Goal: Contribute content: Contribute content

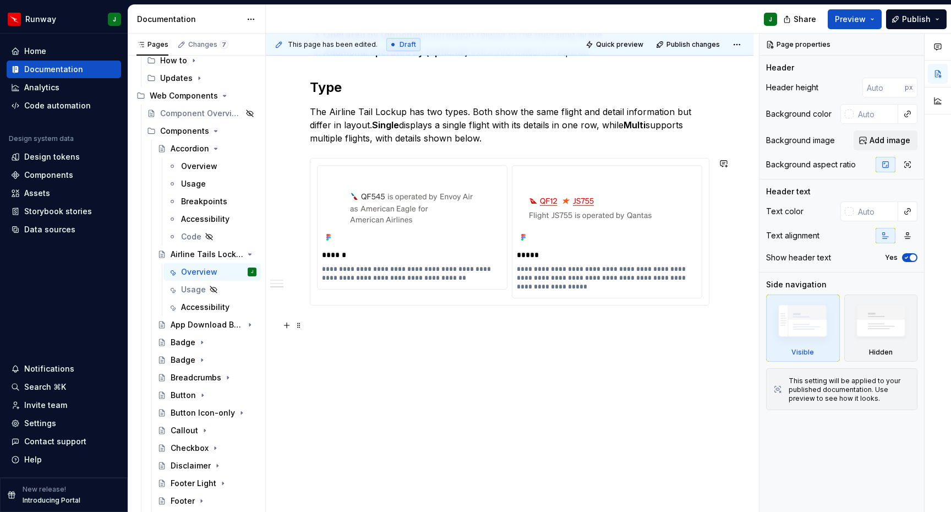
scroll to position [515, 0]
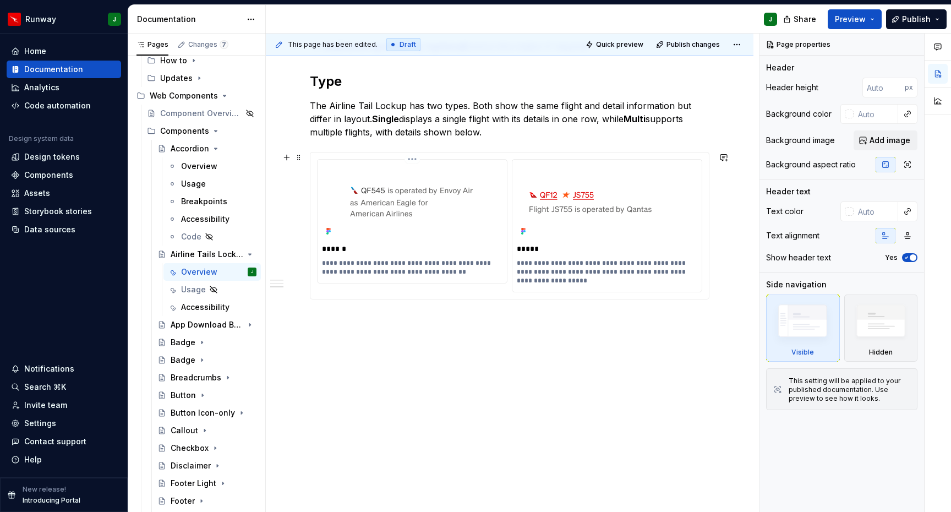
click at [413, 161] on html "Runway J Home Documentation Analytics Code automation Design system data Design…" at bounding box center [475, 256] width 951 height 512
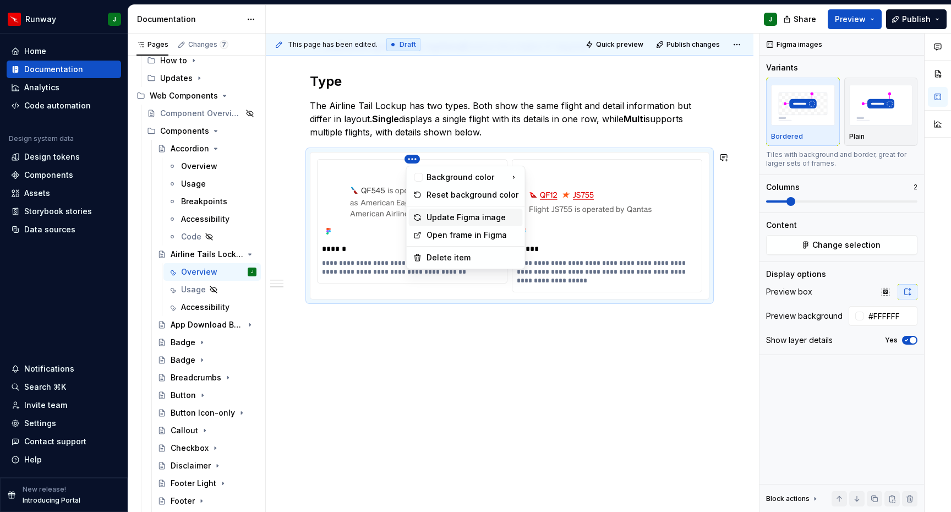
click at [451, 220] on div "Update Figma image" at bounding box center [472, 217] width 92 height 11
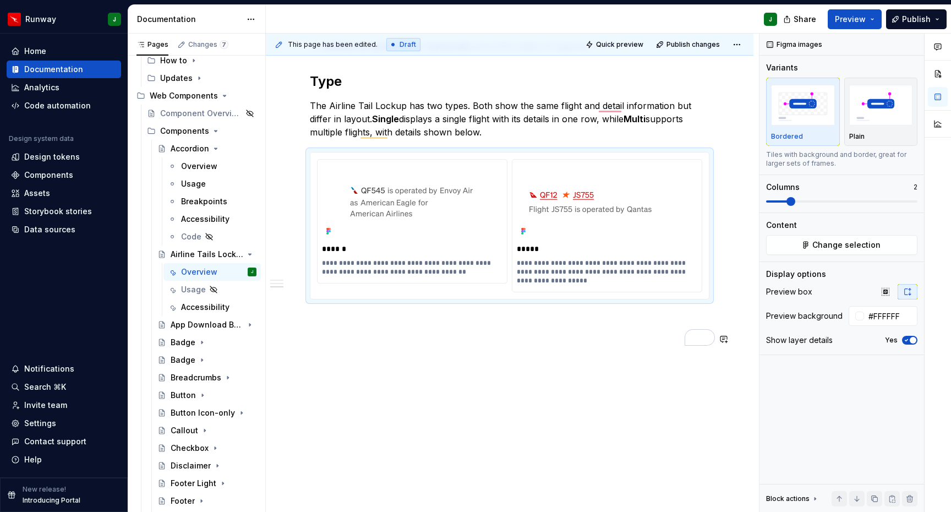
type textarea "*"
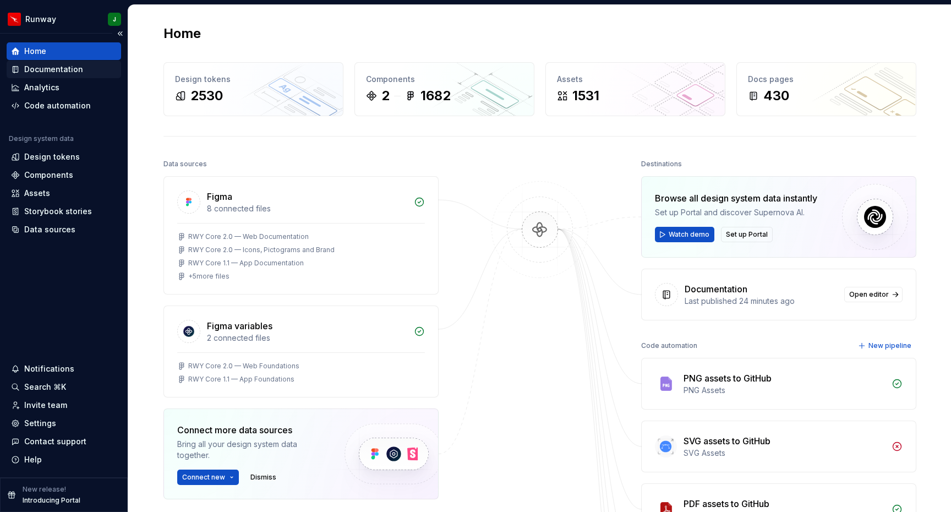
click at [62, 68] on div "Documentation" at bounding box center [53, 69] width 59 height 11
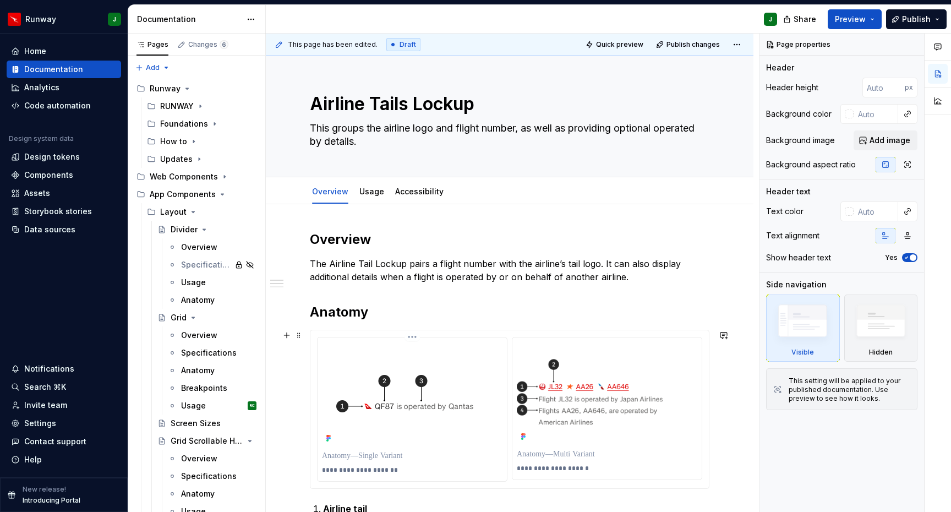
click at [410, 338] on html "Runway J Home Documentation Analytics Code automation Design system data Design…" at bounding box center [475, 256] width 951 height 512
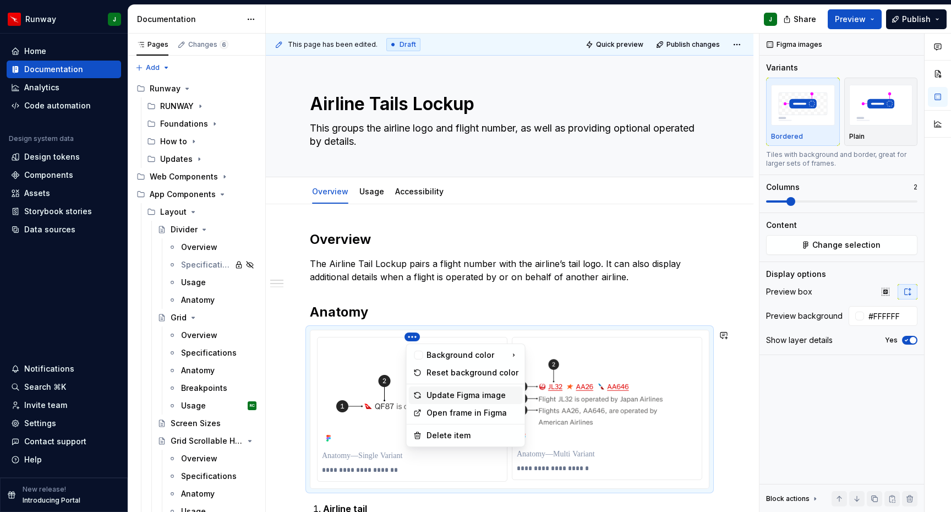
click at [442, 397] on div "Update Figma image" at bounding box center [472, 394] width 92 height 11
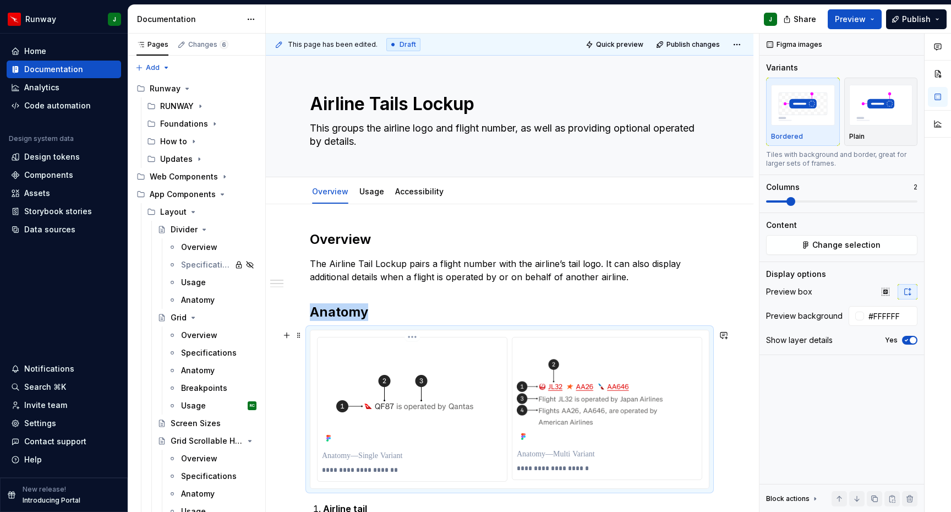
click at [413, 337] on html "Runway J Home Documentation Analytics Code automation Design system data Design…" at bounding box center [475, 256] width 951 height 512
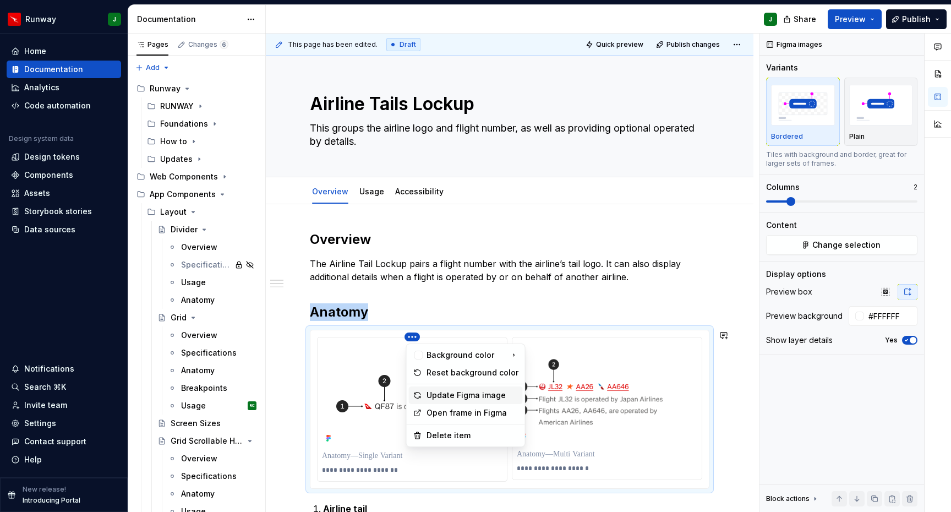
click at [449, 396] on div "Update Figma image" at bounding box center [472, 394] width 92 height 11
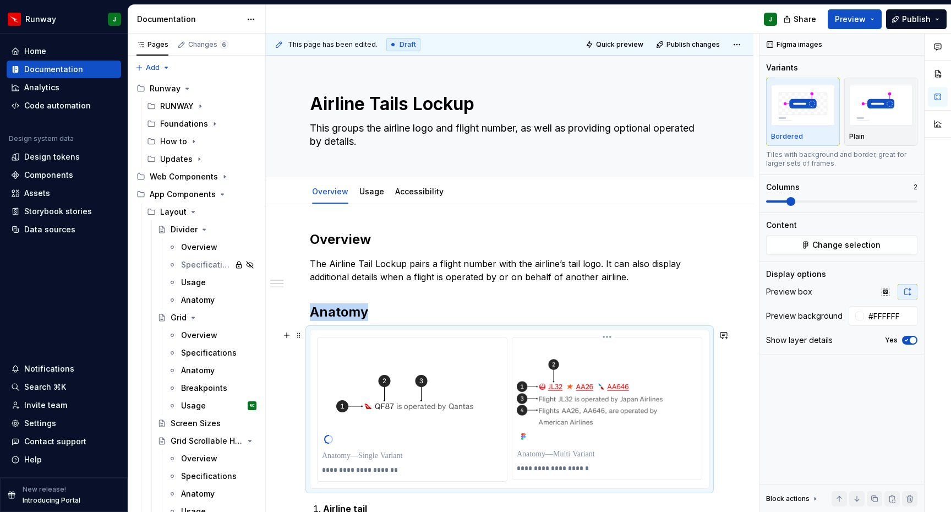
click at [611, 336] on html "Runway J Home Documentation Analytics Code automation Design system data Design…" at bounding box center [475, 256] width 951 height 512
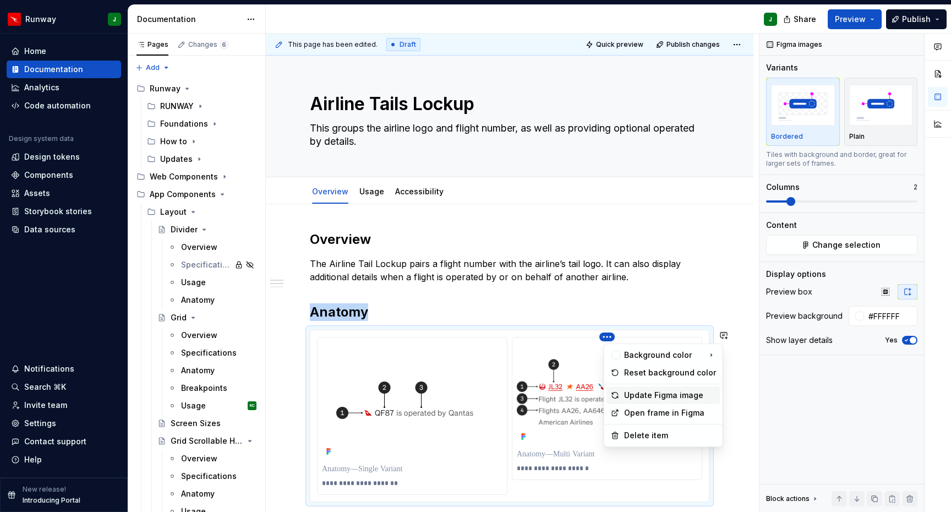
click at [635, 396] on div "Update Figma image" at bounding box center [670, 394] width 92 height 11
click at [697, 393] on img "To enrich screen reader interactions, please activate Accessibility in Grammarl…" at bounding box center [607, 393] width 180 height 102
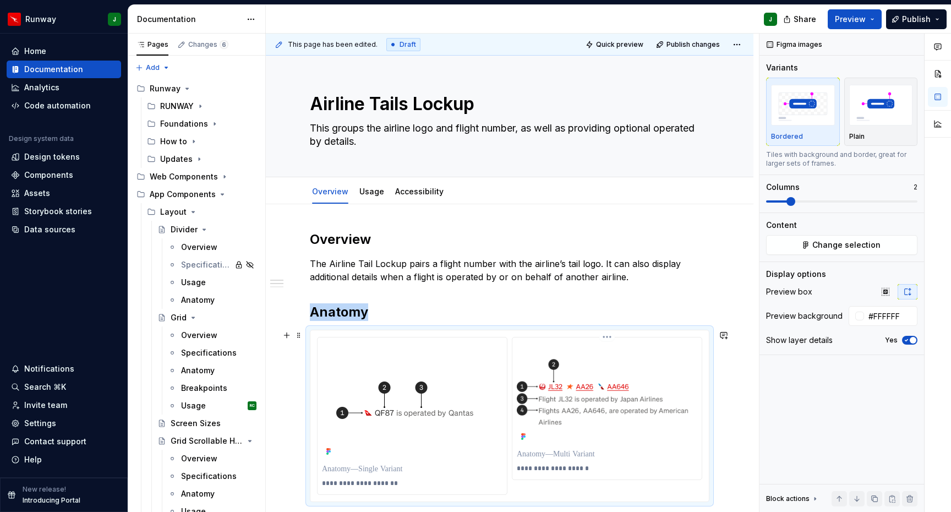
click at [610, 336] on html "Runway J Home Documentation Analytics Code automation Design system data Design…" at bounding box center [475, 256] width 951 height 512
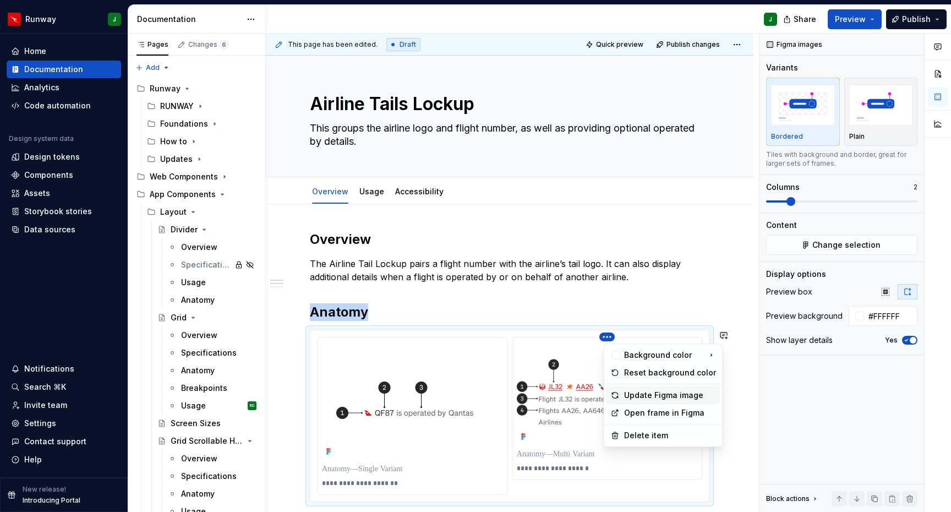
click at [629, 396] on div "Update Figma image" at bounding box center [670, 394] width 92 height 11
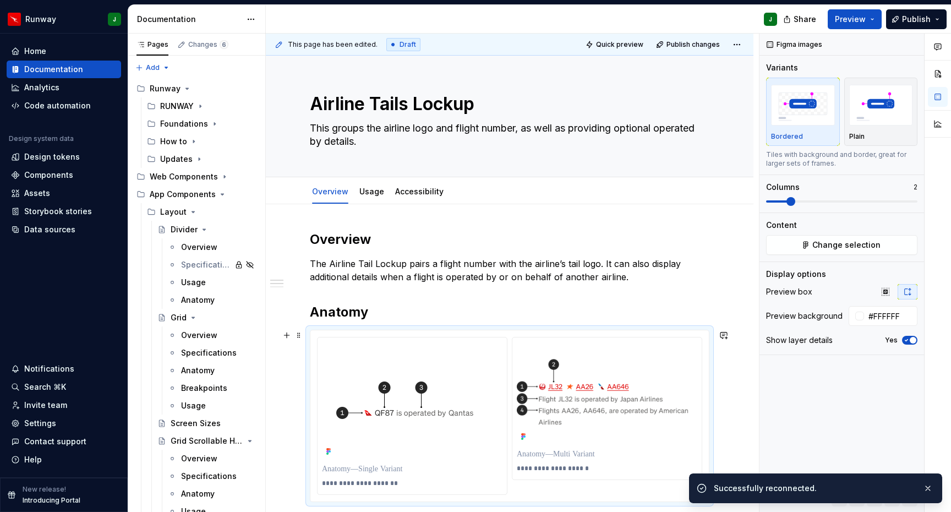
type textarea "*"
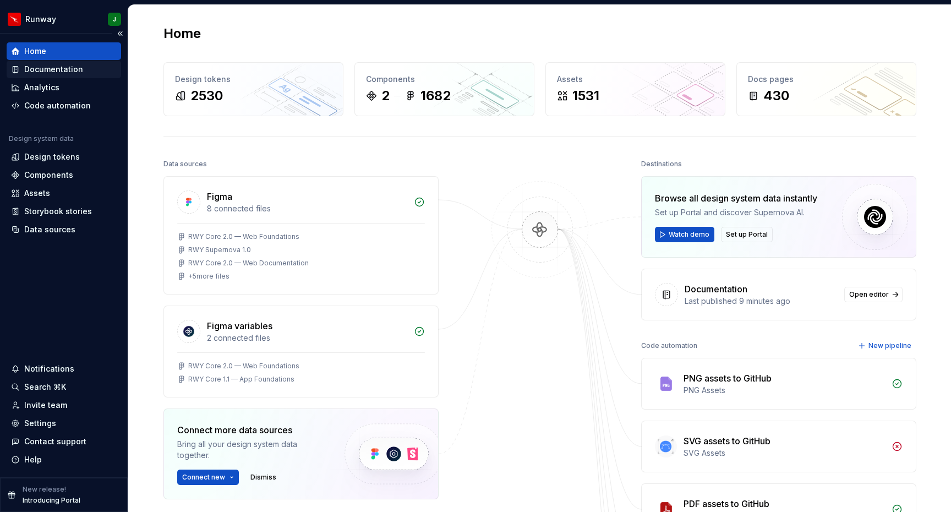
click at [70, 71] on div "Documentation" at bounding box center [53, 69] width 59 height 11
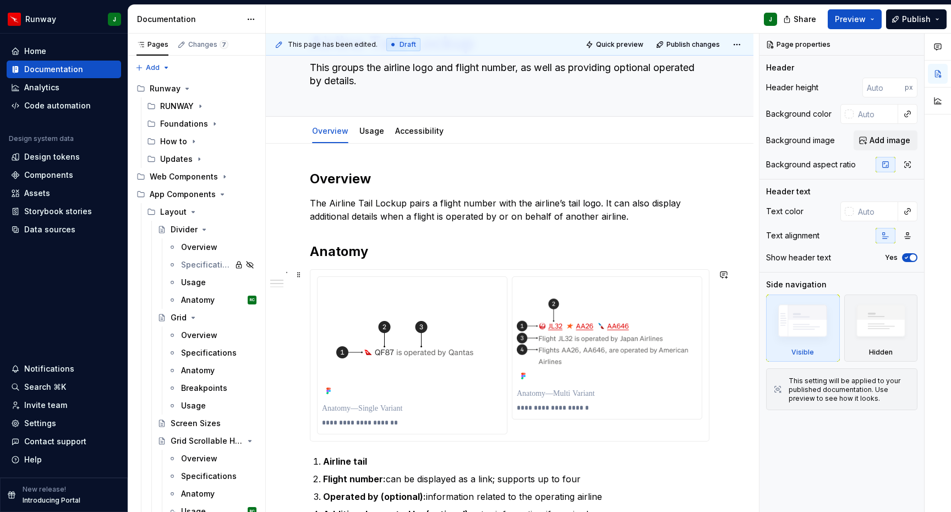
scroll to position [184, 0]
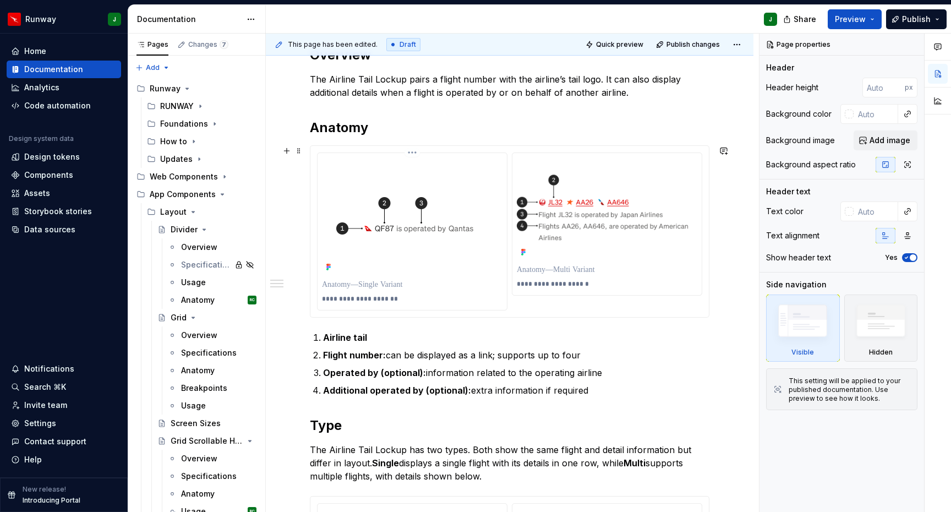
click at [376, 299] on p "**********" at bounding box center [413, 298] width 183 height 9
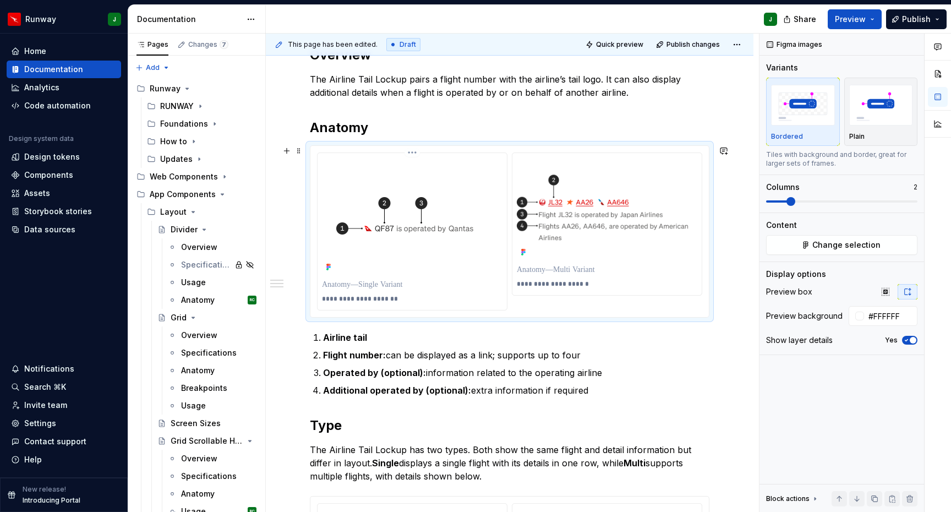
click at [371, 282] on p at bounding box center [412, 284] width 180 height 11
click at [548, 287] on p "**********" at bounding box center [608, 283] width 183 height 9
click at [548, 269] on p at bounding box center [607, 269] width 180 height 11
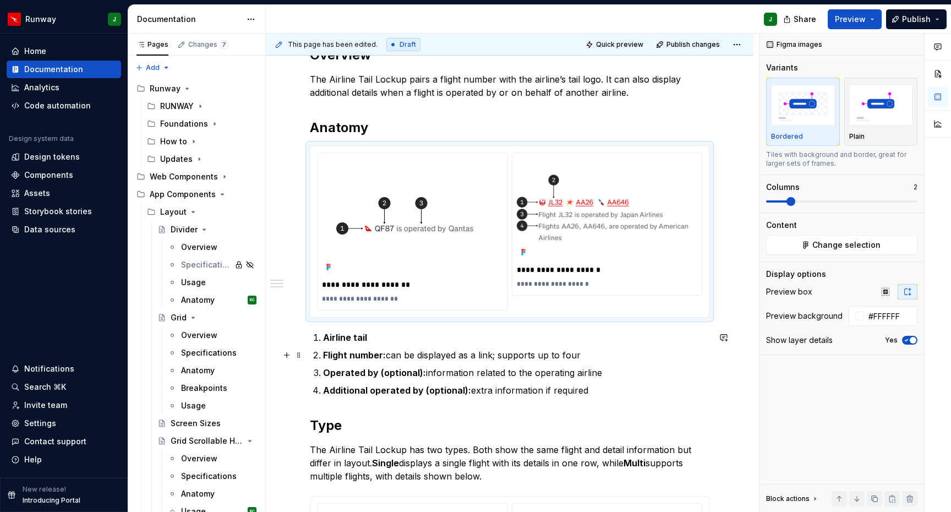
click at [723, 364] on div "**********" at bounding box center [512, 273] width 493 height 479
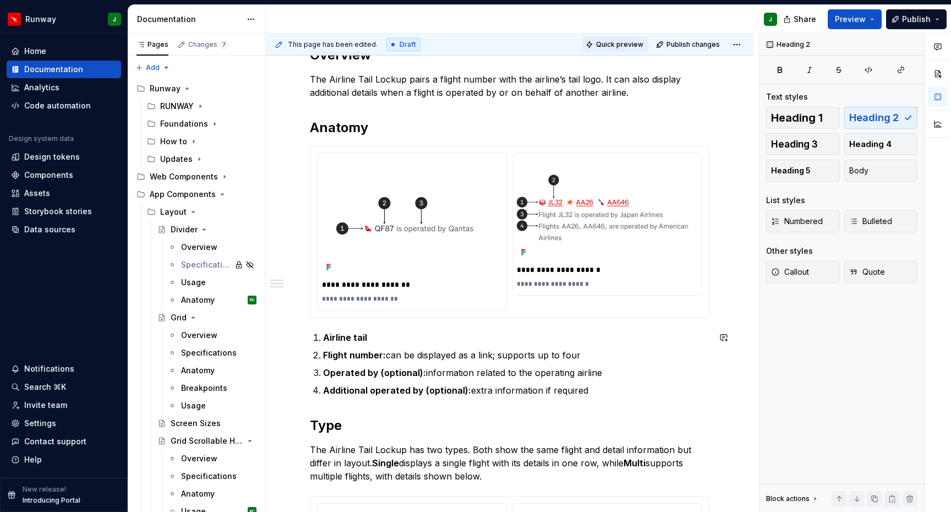
click at [629, 43] on span "Quick preview" at bounding box center [619, 44] width 47 height 9
click at [389, 301] on p "**********" at bounding box center [413, 298] width 183 height 9
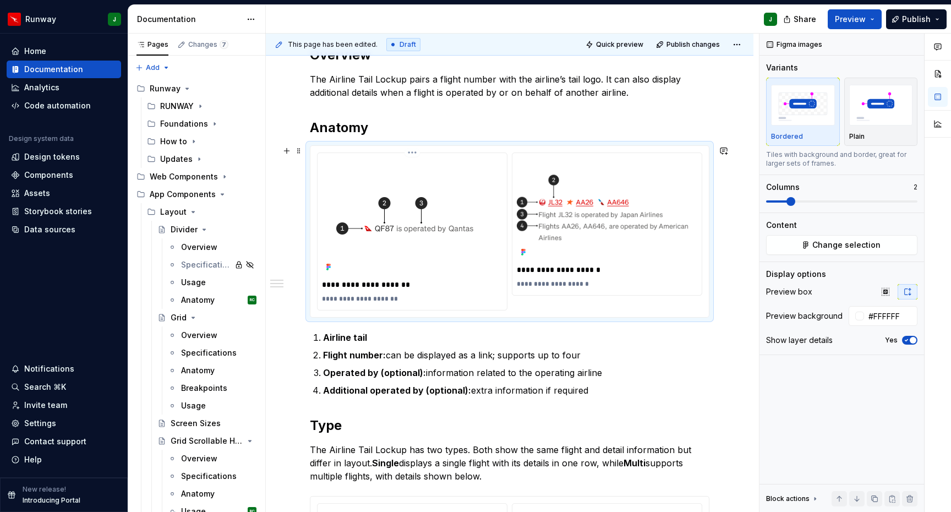
click at [558, 284] on p "**********" at bounding box center [608, 283] width 183 height 9
click at [731, 369] on div "**********" at bounding box center [509, 438] width 487 height 836
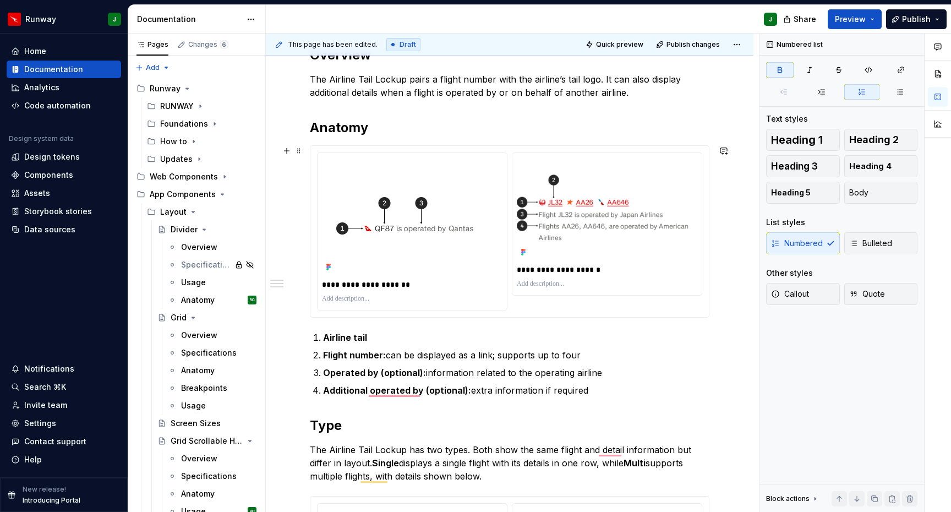
click at [414, 152] on html "Runway J Home Documentation Analytics Code automation Design system data Design…" at bounding box center [475, 256] width 951 height 512
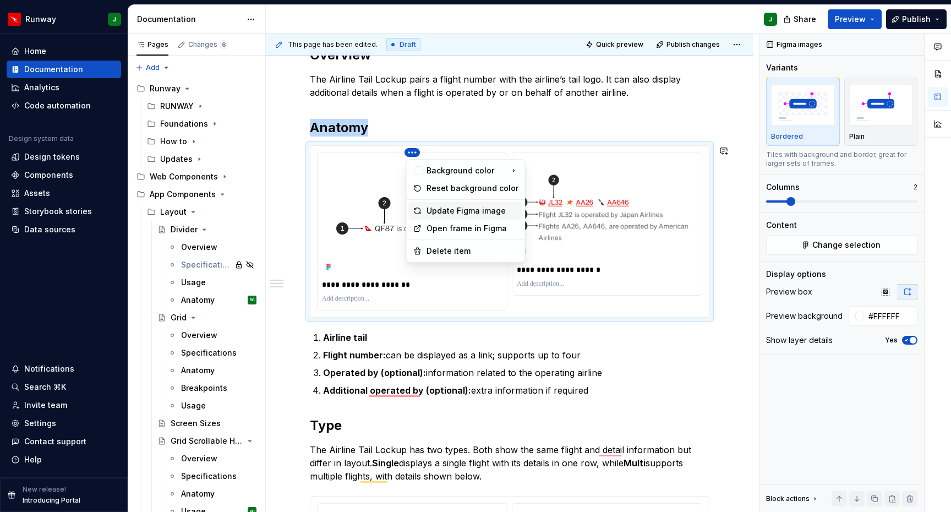
click at [445, 210] on div "Update Figma image" at bounding box center [472, 210] width 92 height 11
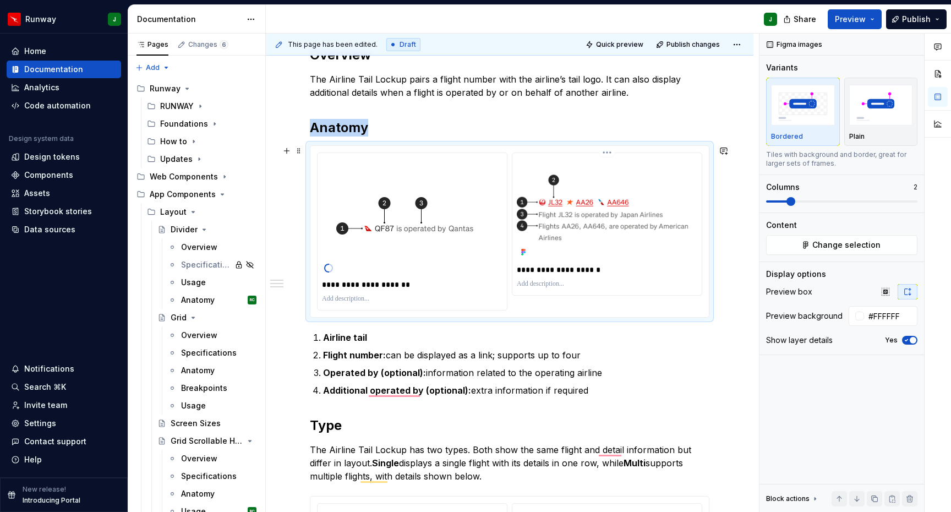
click at [610, 152] on html "Runway J Home Documentation Analytics Code automation Design system data Design…" at bounding box center [475, 256] width 951 height 512
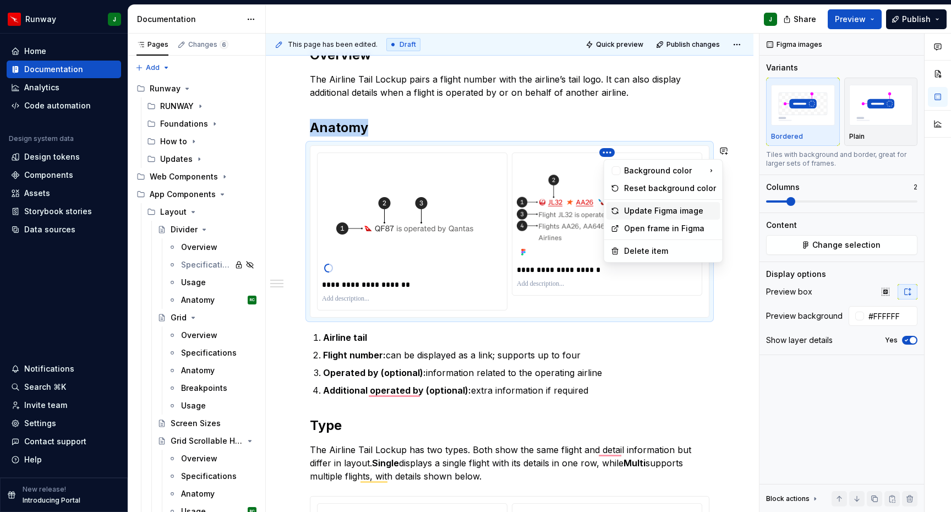
click at [622, 212] on div "Update Figma image" at bounding box center [663, 211] width 114 height 18
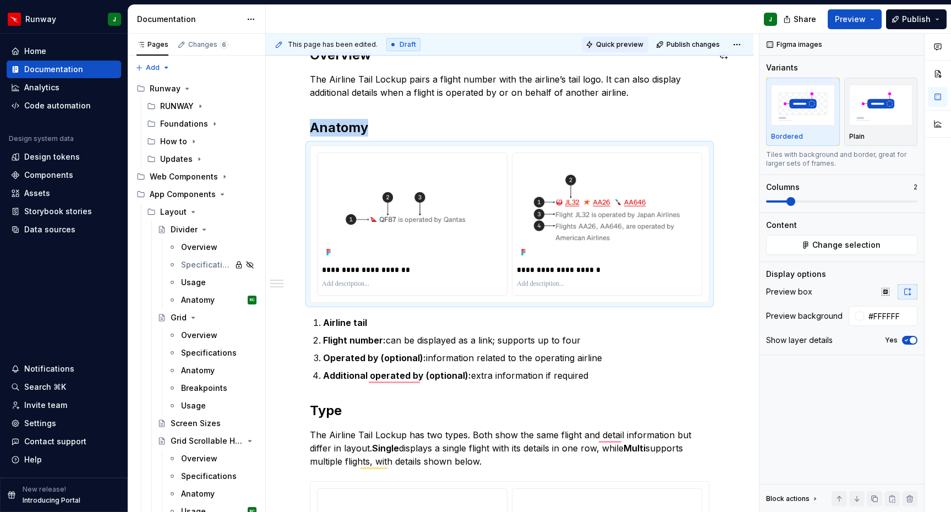
click at [618, 43] on span "Quick preview" at bounding box center [619, 44] width 47 height 9
click at [218, 195] on icon "Page tree" at bounding box center [219, 194] width 9 height 9
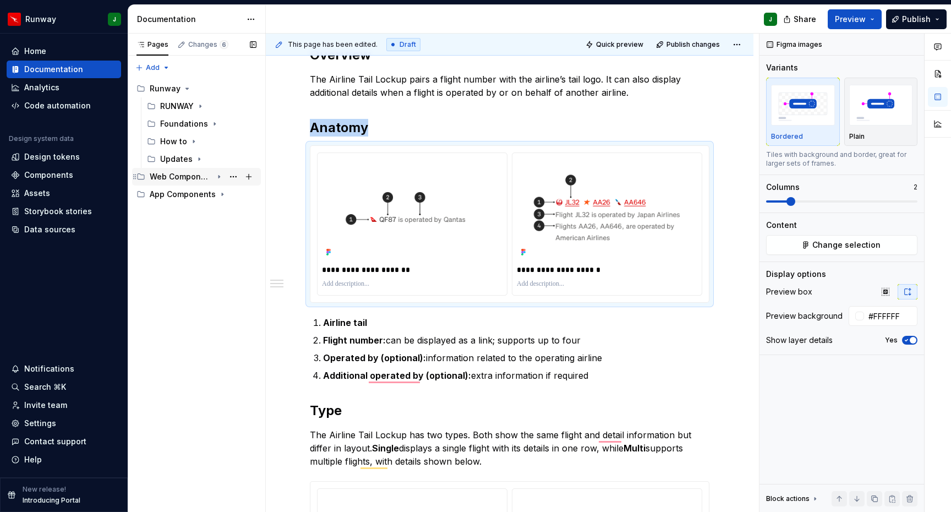
click at [220, 177] on icon "Page tree" at bounding box center [219, 176] width 9 height 9
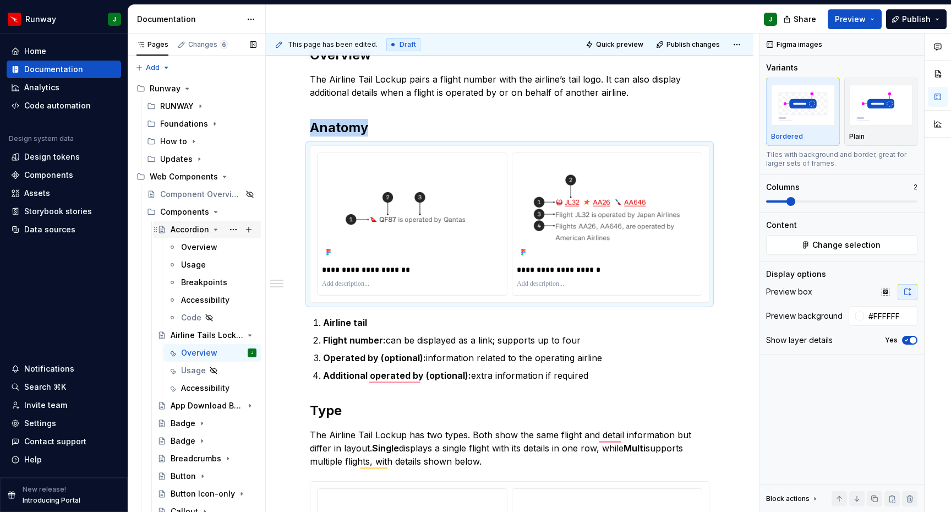
click at [215, 229] on icon "Page tree" at bounding box center [216, 229] width 3 height 1
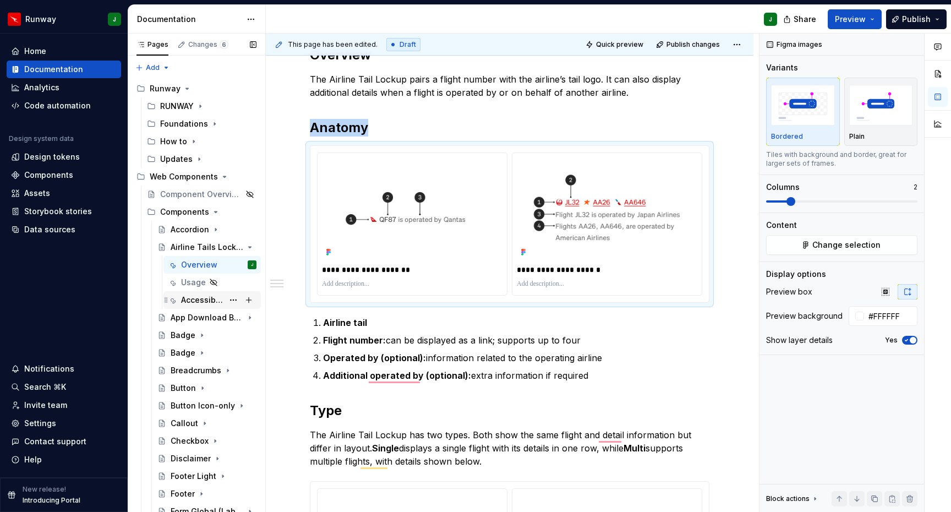
click at [205, 300] on div "Accessibility" at bounding box center [202, 299] width 42 height 11
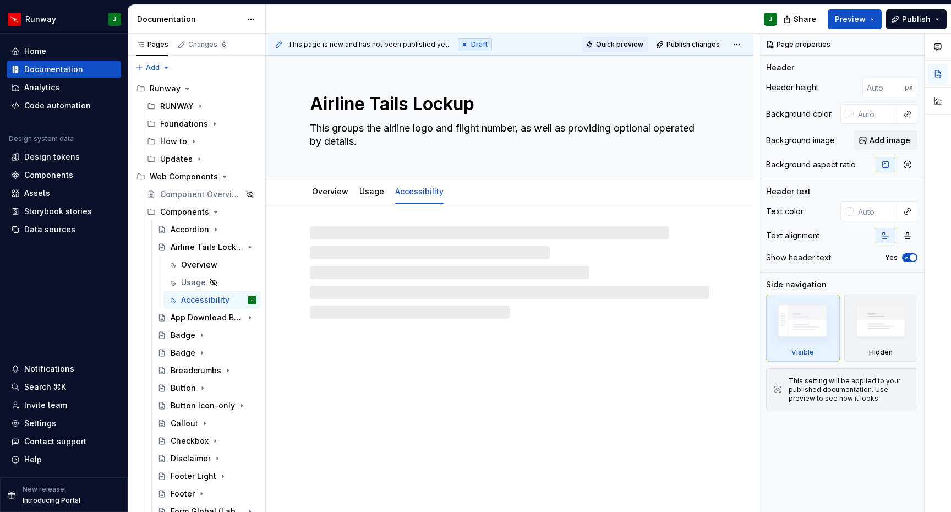
click at [629, 43] on span "Quick preview" at bounding box center [619, 44] width 47 height 9
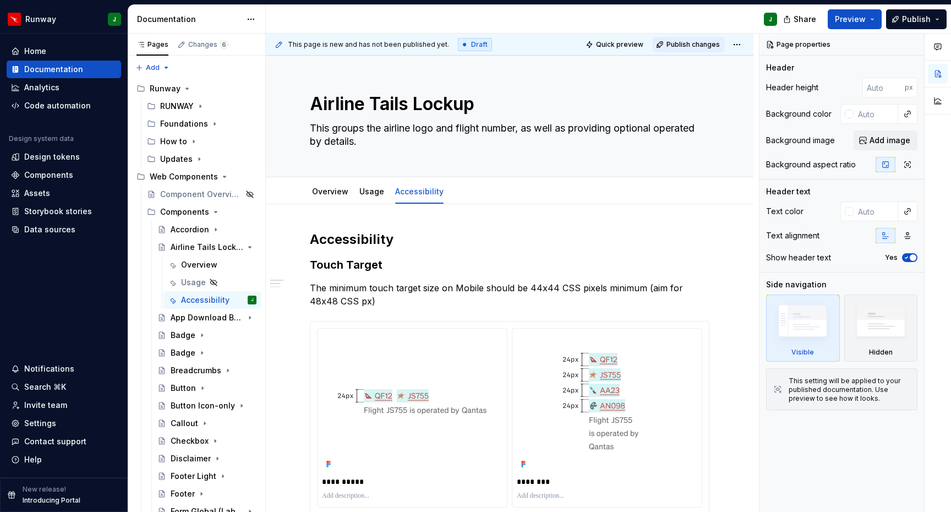
click at [695, 46] on span "Publish changes" at bounding box center [692, 44] width 53 height 9
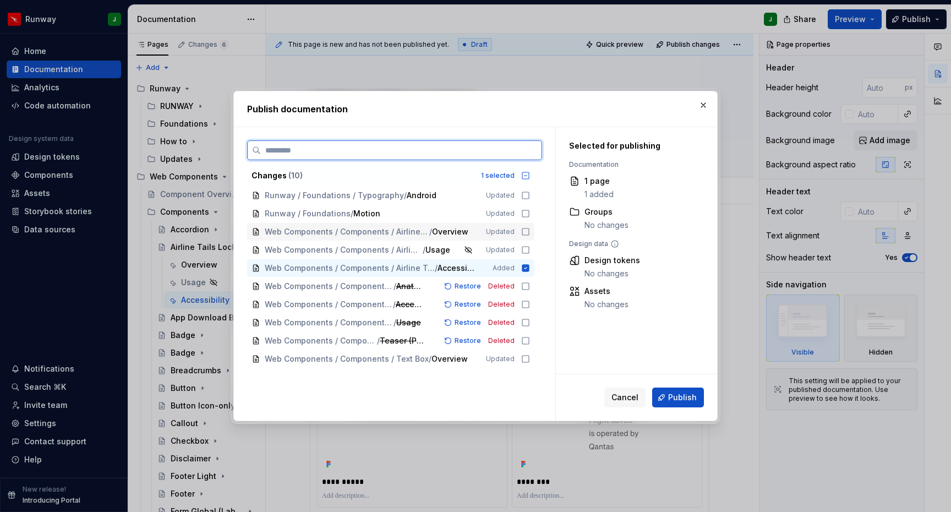
click at [527, 231] on icon at bounding box center [525, 231] width 7 height 7
click at [529, 248] on icon at bounding box center [525, 249] width 9 height 9
click at [530, 289] on icon at bounding box center [525, 286] width 9 height 9
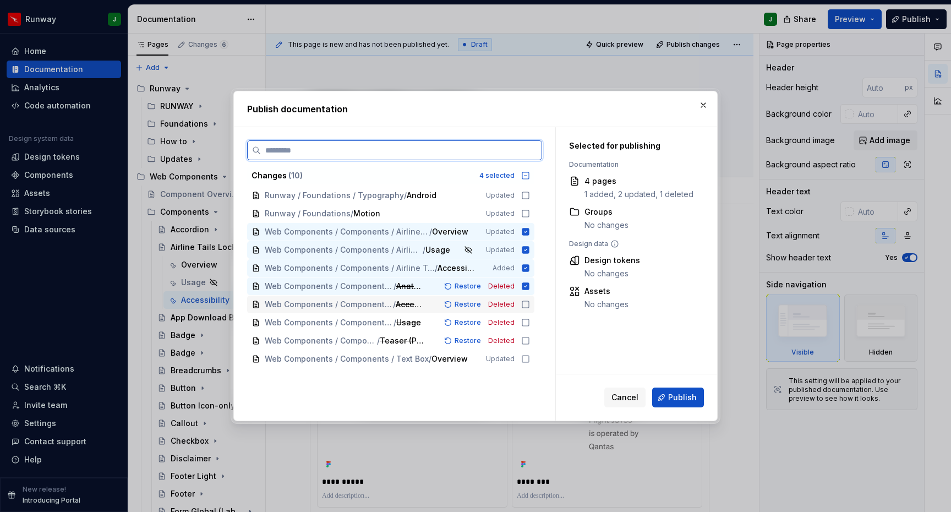
click at [530, 303] on icon at bounding box center [525, 304] width 9 height 9
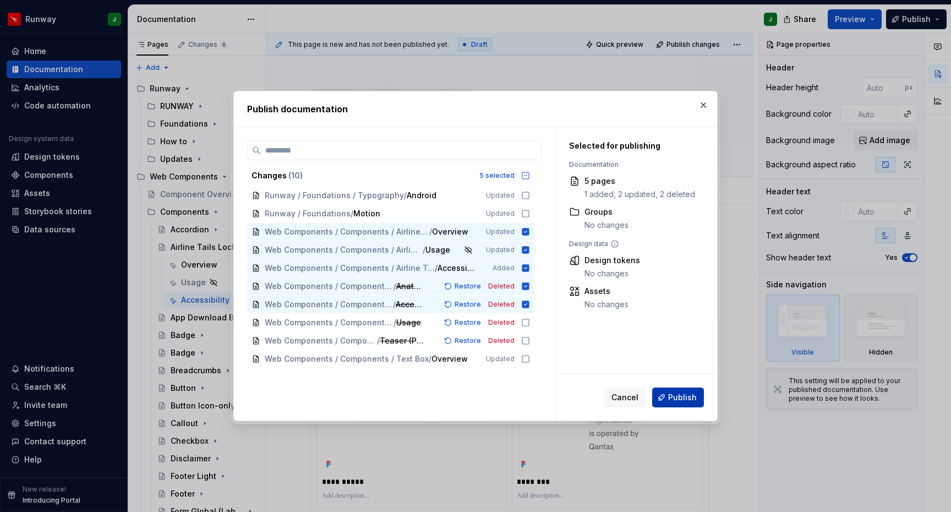
click at [677, 397] on span "Publish" at bounding box center [682, 397] width 29 height 11
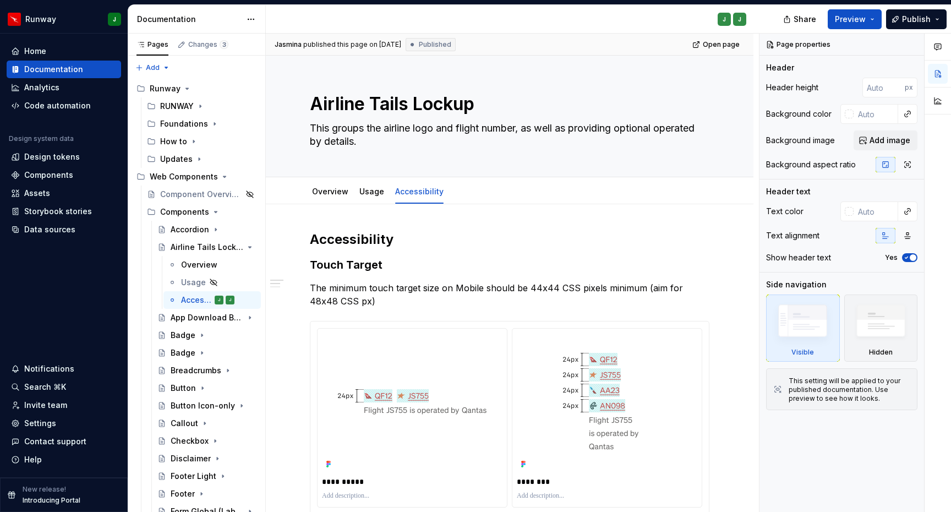
type textarea "*"
